Goal: Task Accomplishment & Management: Complete application form

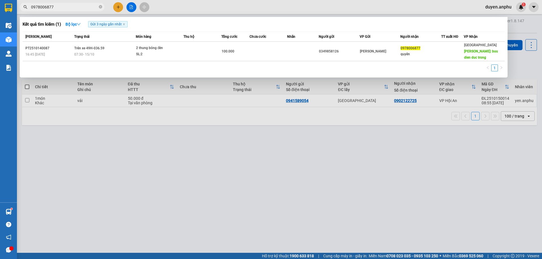
type input "0978006877"
click at [215, 195] on div at bounding box center [271, 129] width 542 height 259
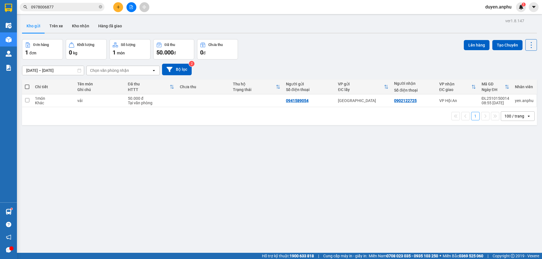
click at [119, 8] on icon "plus" at bounding box center [118, 7] width 4 height 4
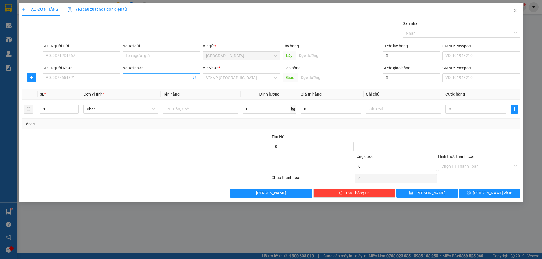
click at [140, 78] on input "Người nhận" at bounding box center [158, 78] width 65 height 6
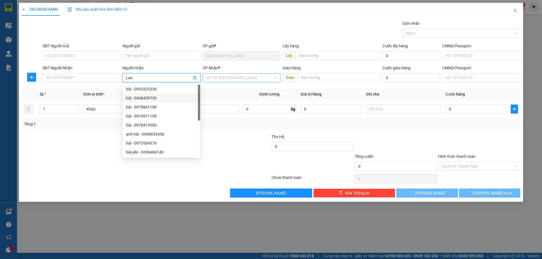
type input "Lan"
drag, startPoint x: 235, startPoint y: 75, endPoint x: 234, endPoint y: 81, distance: 6.1
click at [235, 76] on input "search" at bounding box center [239, 78] width 67 height 8
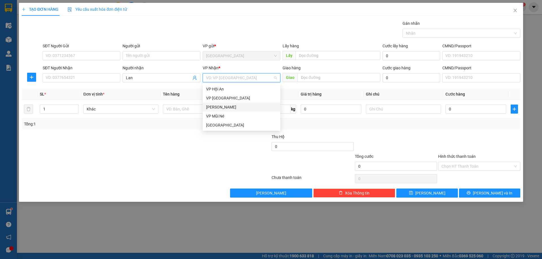
click at [219, 108] on div "[PERSON_NAME]" at bounding box center [241, 107] width 71 height 6
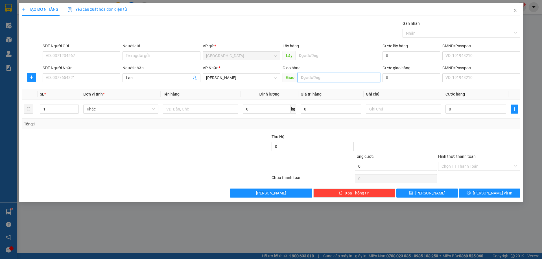
click at [316, 82] on input "text" at bounding box center [339, 77] width 83 height 9
type input "MN"
drag, startPoint x: 49, startPoint y: 110, endPoint x: 0, endPoint y: 103, distance: 49.1
click at [0, 107] on div "TẠO ĐƠN HÀNG Yêu cầu xuất hóa đơn điện tử Transit Pickup Surcharge Ids Transit …" at bounding box center [271, 129] width 542 height 259
type input "2"
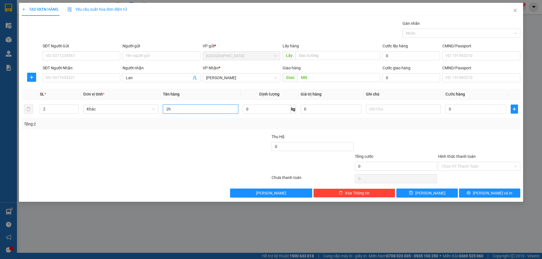
type input "2h"
type input "3"
type input "30"
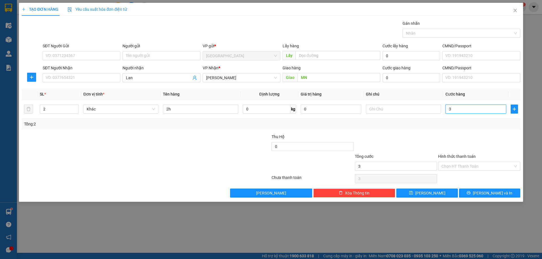
type input "30"
type input "30.000"
click at [469, 164] on input "Hình thức thanh toán" at bounding box center [477, 166] width 71 height 8
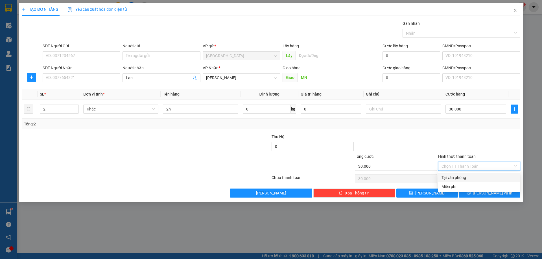
click at [456, 180] on div "Tại văn phòng" at bounding box center [479, 178] width 75 height 6
type input "0"
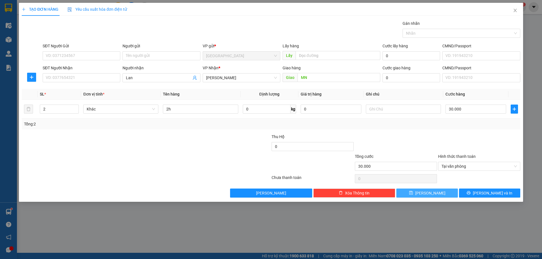
click at [433, 194] on span "[PERSON_NAME]" at bounding box center [430, 193] width 30 height 6
type input "1"
type input "0"
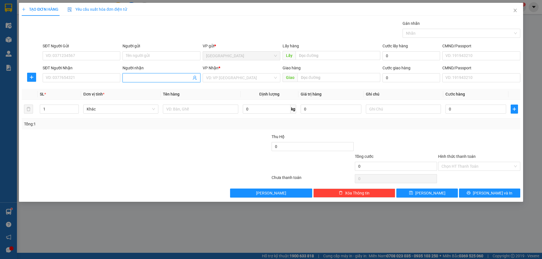
click at [135, 77] on input "Người nhận" at bounding box center [158, 78] width 65 height 6
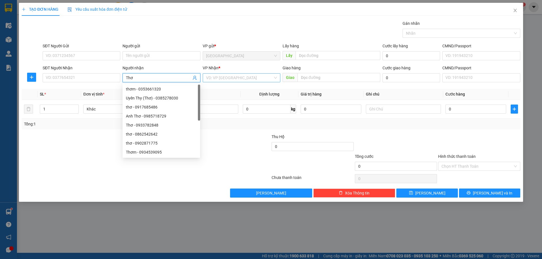
type input "Thơ"
click at [241, 77] on input "search" at bounding box center [239, 78] width 67 height 8
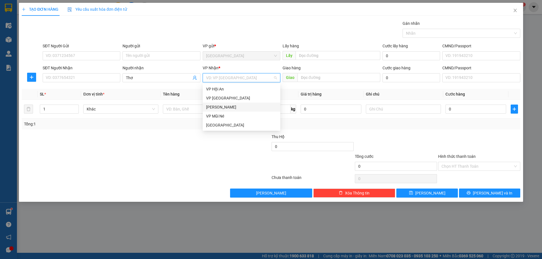
click at [231, 110] on div "[PERSON_NAME]" at bounding box center [241, 107] width 71 height 6
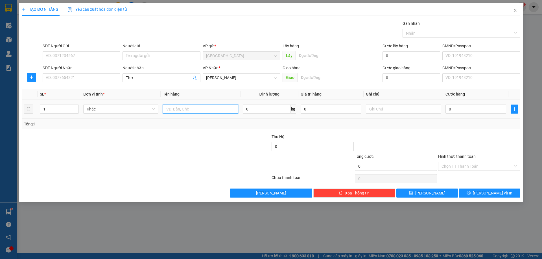
click at [194, 108] on input "text" at bounding box center [200, 109] width 75 height 9
type input "dâu"
type input "7"
type input "3"
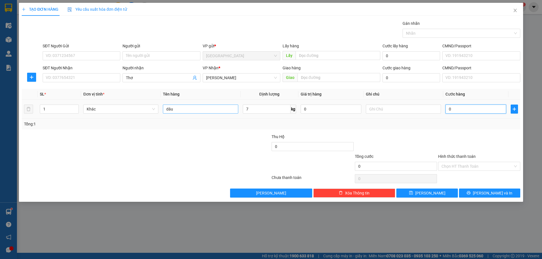
type input "3"
type input "30"
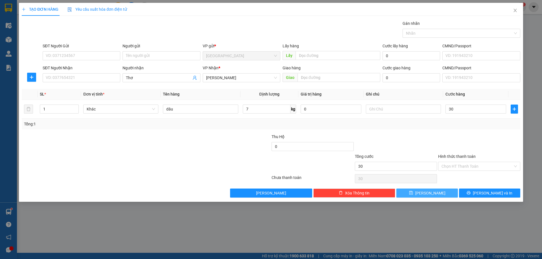
type input "30.000"
click at [433, 195] on span "[PERSON_NAME]" at bounding box center [430, 193] width 30 height 6
type input "0"
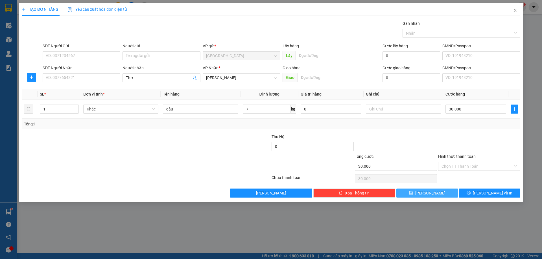
type input "0"
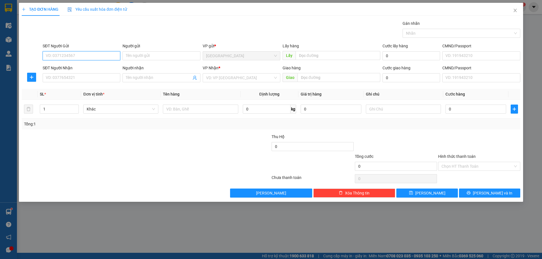
click at [100, 55] on input "SĐT Người Gửi" at bounding box center [82, 55] width 78 height 9
click at [61, 68] on div "0332607732" at bounding box center [81, 67] width 71 height 6
type input "0332607732"
type input "cf Trang"
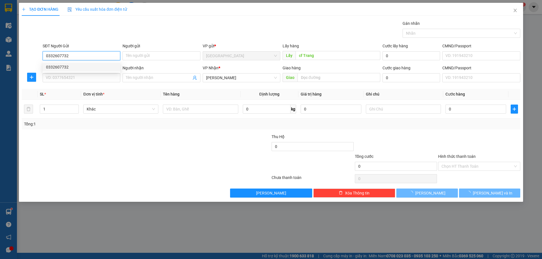
type input "1.000"
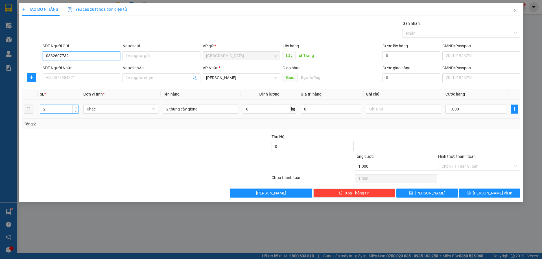
type input "0332607732"
drag, startPoint x: 53, startPoint y: 109, endPoint x: 0, endPoint y: 111, distance: 52.5
click at [0, 110] on div "TẠO ĐƠN HÀNG Yêu cầu xuất hóa đơn điện tử Transit Pickup Surcharge Ids Transit …" at bounding box center [271, 129] width 542 height 259
type input "1"
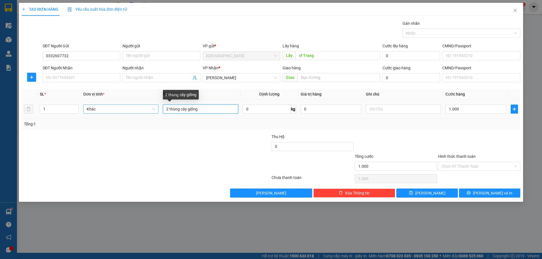
drag, startPoint x: 168, startPoint y: 110, endPoint x: 149, endPoint y: 112, distance: 19.6
click at [149, 112] on tr "1 Khác 2 thùng cây giống 0 kg 0 1.000" at bounding box center [271, 109] width 499 height 19
type input "1 thùng cây giống"
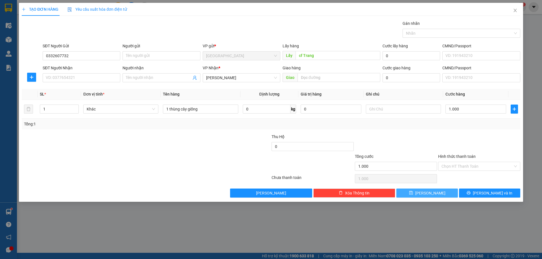
click at [413, 193] on icon "save" at bounding box center [411, 193] width 4 height 4
type input "0"
